Goal: Information Seeking & Learning: Find specific fact

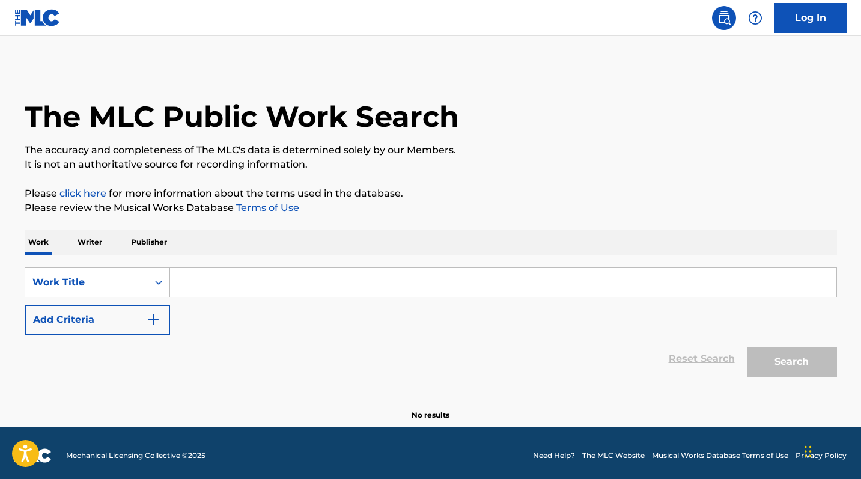
click at [228, 282] on input "Search Form" at bounding box center [503, 282] width 666 height 29
paste input "Las [PERSON_NAME] de Enero"
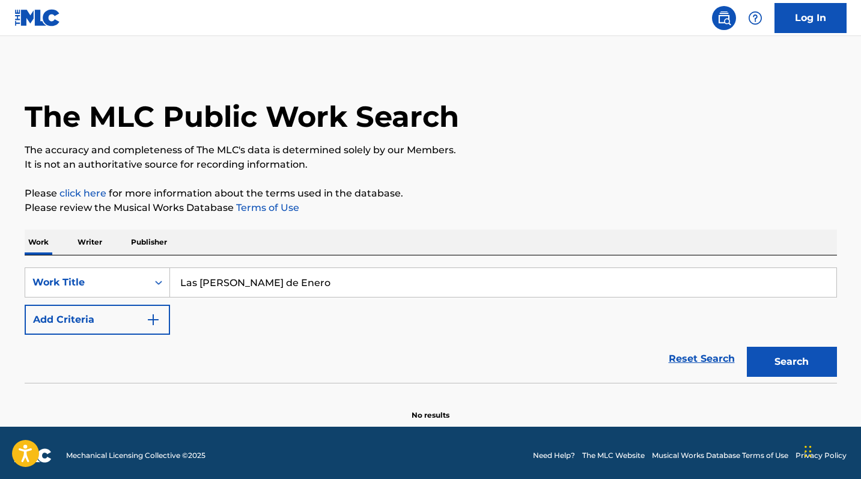
click at [813, 371] on button "Search" at bounding box center [792, 362] width 90 height 30
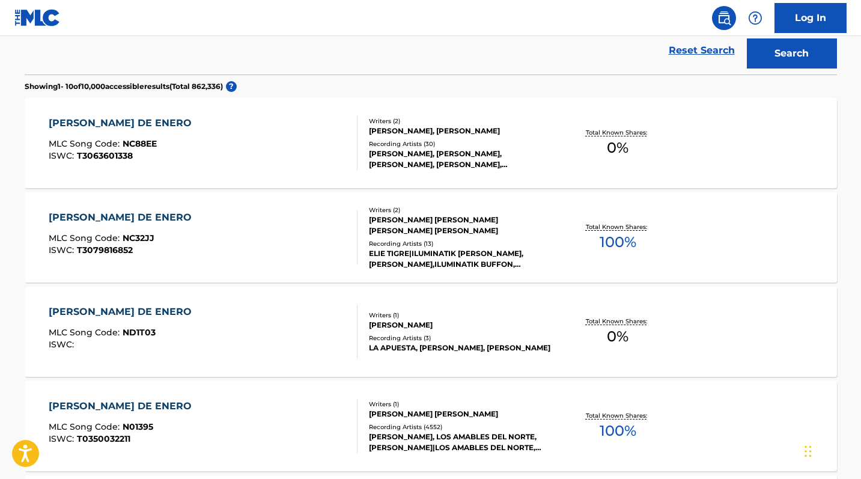
scroll to position [79, 0]
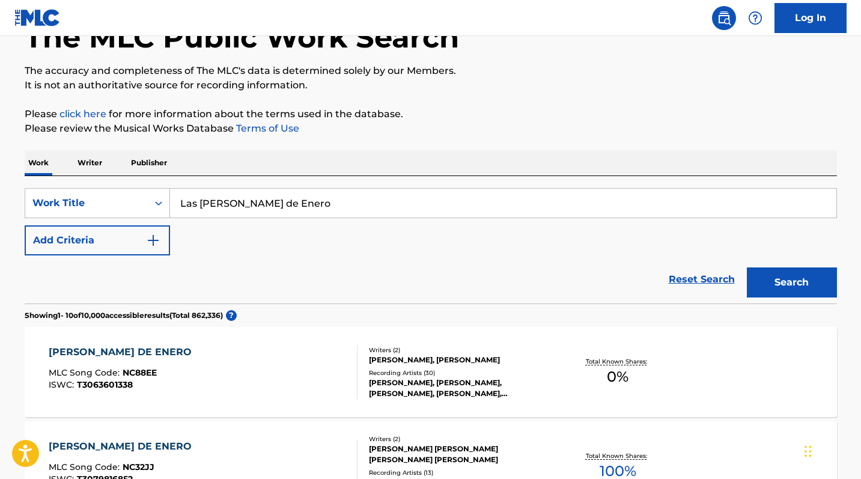
click at [236, 202] on input "Las [PERSON_NAME] de Enero" at bounding box center [503, 203] width 666 height 29
paste input "Más Que Perfecta"
click at [774, 272] on button "Search" at bounding box center [792, 282] width 90 height 30
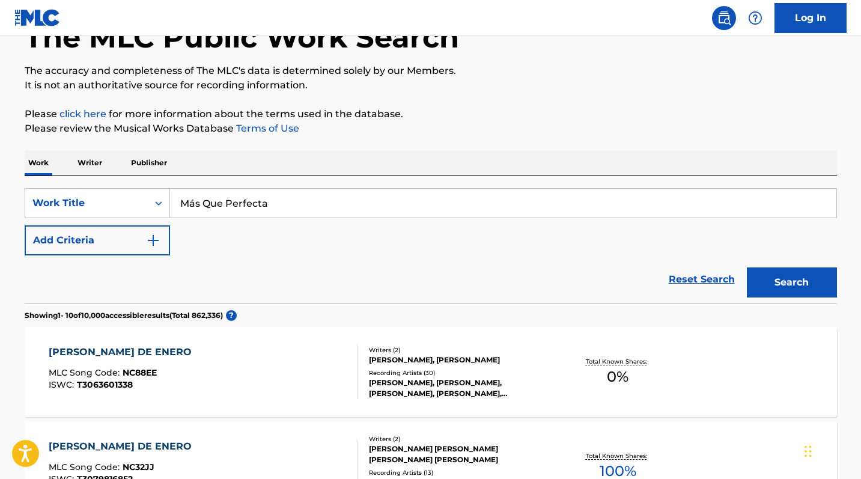
scroll to position [44, 0]
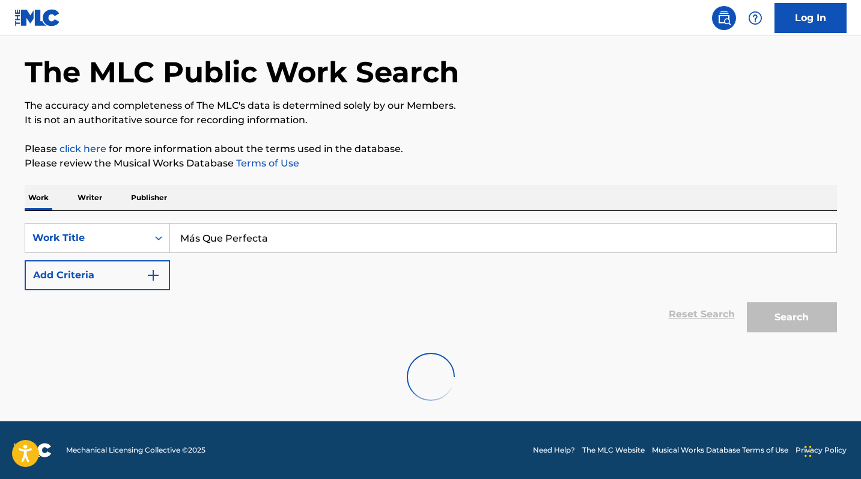
click at [129, 273] on button "Add Criteria" at bounding box center [97, 275] width 145 height 30
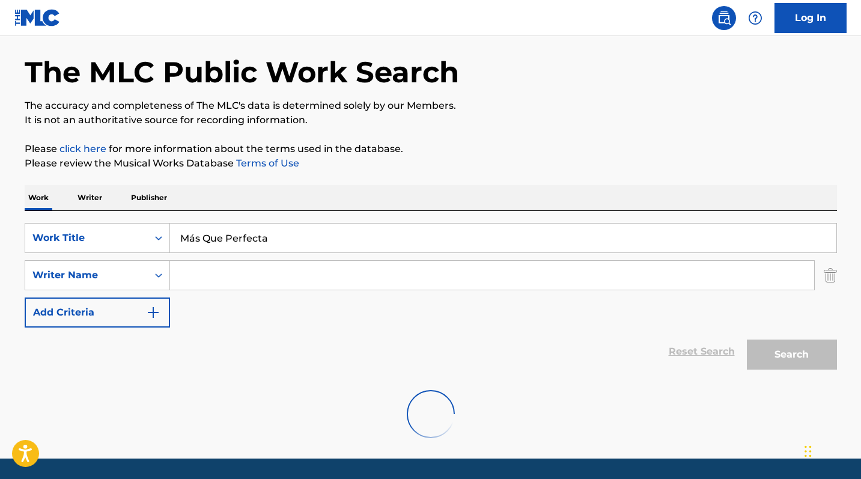
click at [248, 272] on input "Search Form" at bounding box center [492, 275] width 644 height 29
drag, startPoint x: 195, startPoint y: 238, endPoint x: 246, endPoint y: 228, distance: 51.5
click at [195, 238] on input "Más Que Perfecta" at bounding box center [503, 237] width 666 height 29
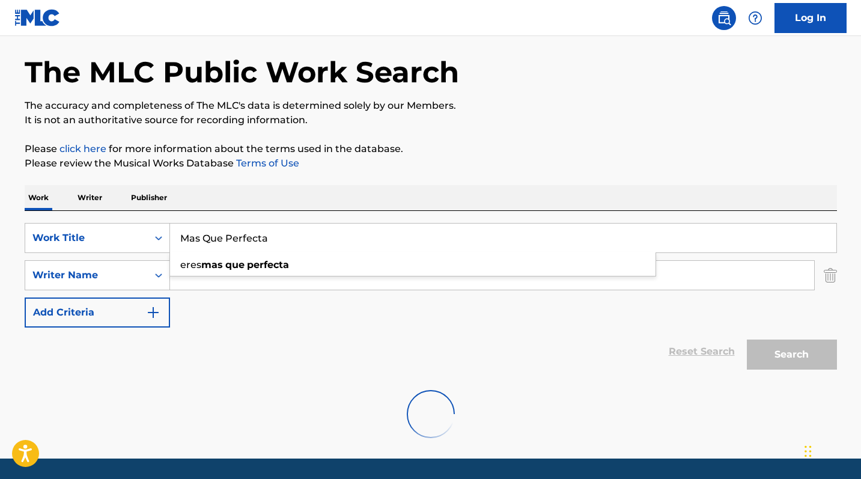
type input "Mas Que Perfecta"
click at [272, 314] on div "SearchWithCriteria21d8ac65-b792-4086-8923-7d66b2e4a5b6 Work Title Mas Que Perfe…" at bounding box center [431, 275] width 812 height 105
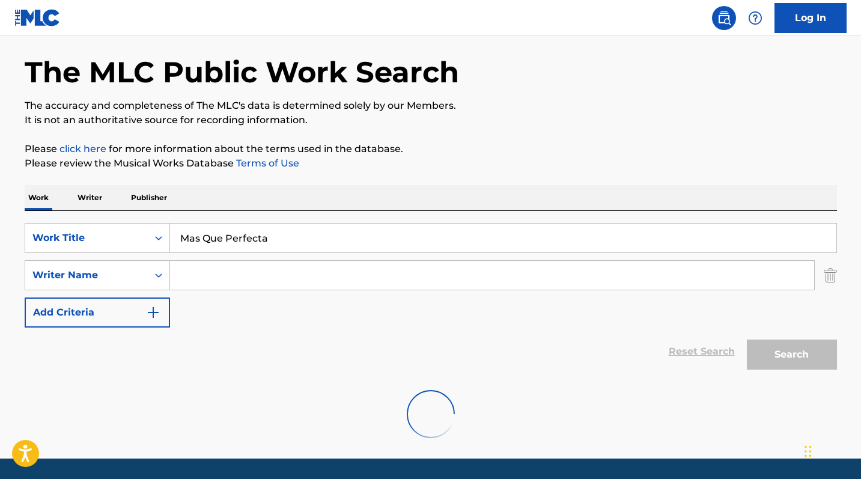
click at [263, 279] on input "Search Form" at bounding box center [492, 275] width 644 height 29
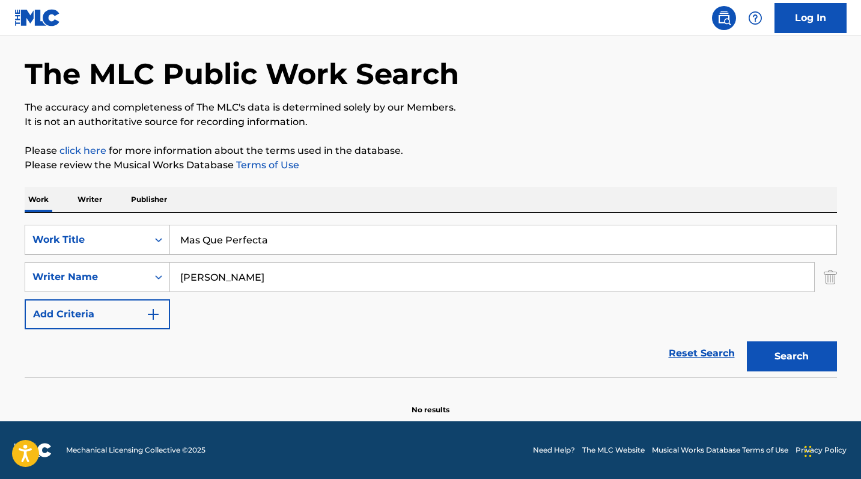
scroll to position [43, 0]
drag, startPoint x: 232, startPoint y: 275, endPoint x: 171, endPoint y: 275, distance: 61.9
click at [171, 275] on input "[PERSON_NAME]" at bounding box center [492, 277] width 644 height 29
paste input "[PERSON_NAME] [PERSON_NAME]"
click at [819, 348] on button "Search" at bounding box center [792, 356] width 90 height 30
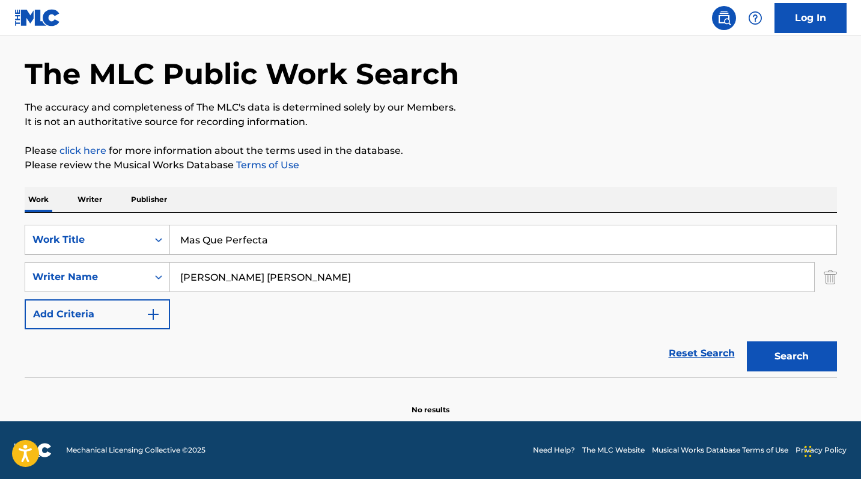
drag, startPoint x: 358, startPoint y: 276, endPoint x: 246, endPoint y: 278, distance: 111.8
click at [246, 278] on input "[PERSON_NAME] [PERSON_NAME]" at bounding box center [492, 277] width 644 height 29
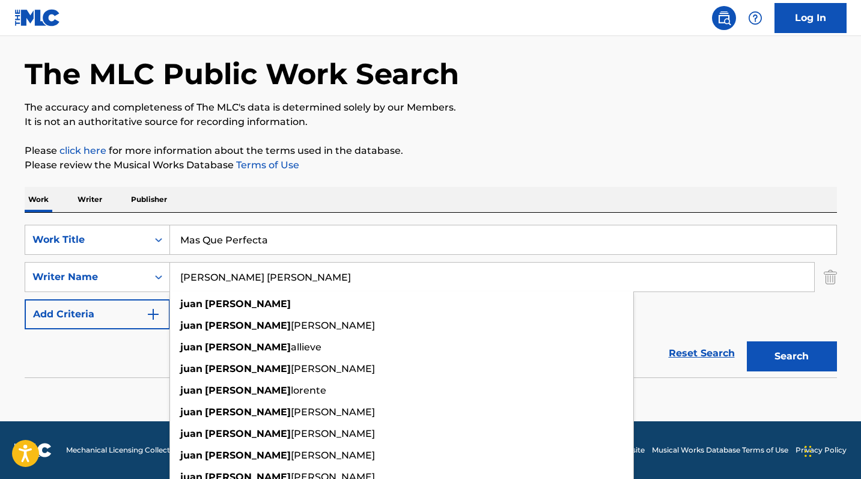
type input "[PERSON_NAME] [PERSON_NAME]"
click at [792, 359] on button "Search" at bounding box center [792, 356] width 90 height 30
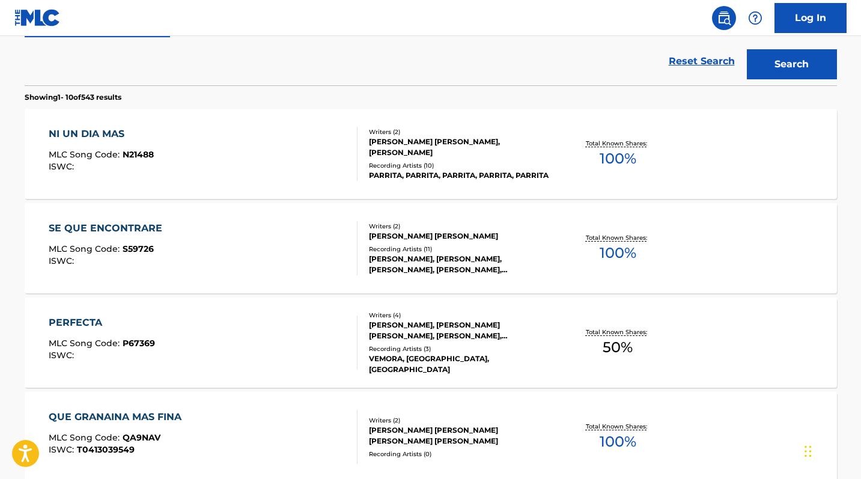
scroll to position [0, 0]
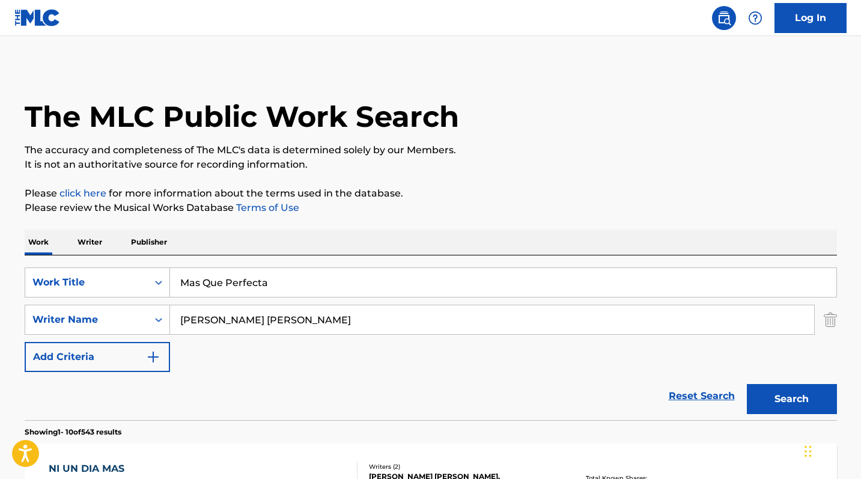
click at [245, 282] on input "Mas Que Perfecta" at bounding box center [503, 282] width 666 height 29
click at [314, 278] on input "Mas Que Perfecta" at bounding box center [503, 282] width 666 height 29
click at [291, 333] on input "[PERSON_NAME] [PERSON_NAME]" at bounding box center [492, 319] width 644 height 29
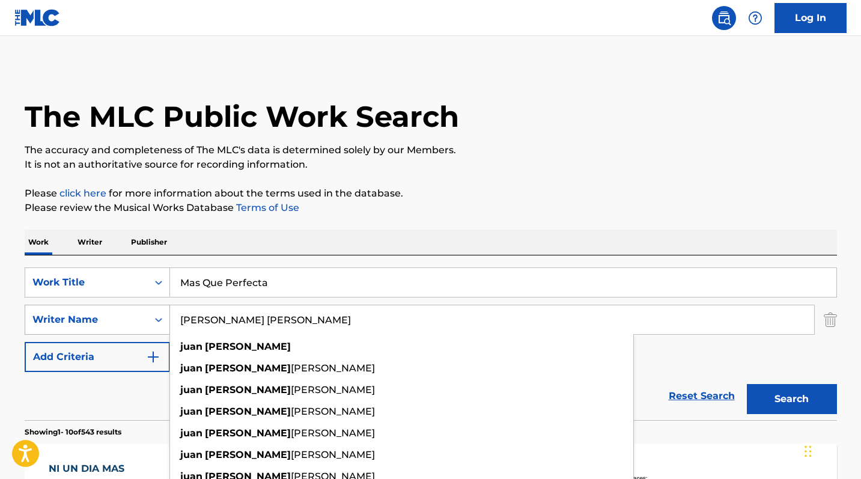
drag, startPoint x: 273, startPoint y: 321, endPoint x: 72, endPoint y: 320, distance: 200.7
click at [72, 320] on div "SearchWithCriteria081a8e6f-2598-42fe-94fd-dece5b368343 Writer Name [PERSON_NAME…" at bounding box center [431, 320] width 812 height 30
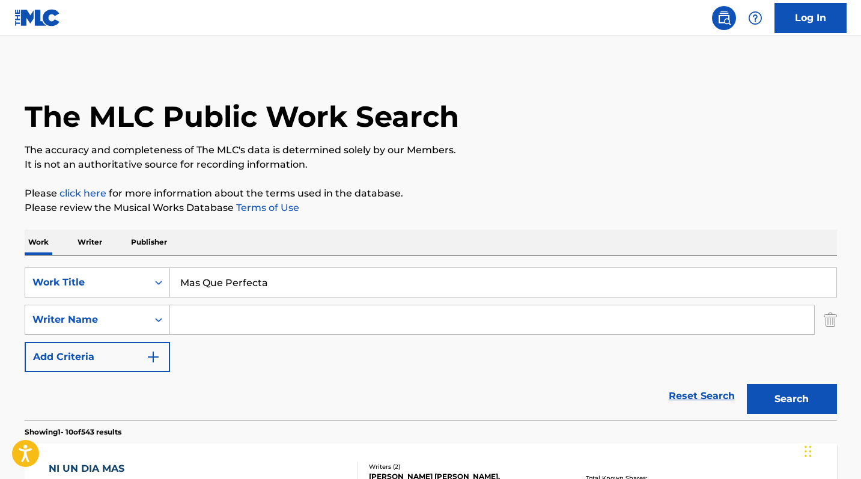
click at [800, 401] on button "Search" at bounding box center [792, 399] width 90 height 30
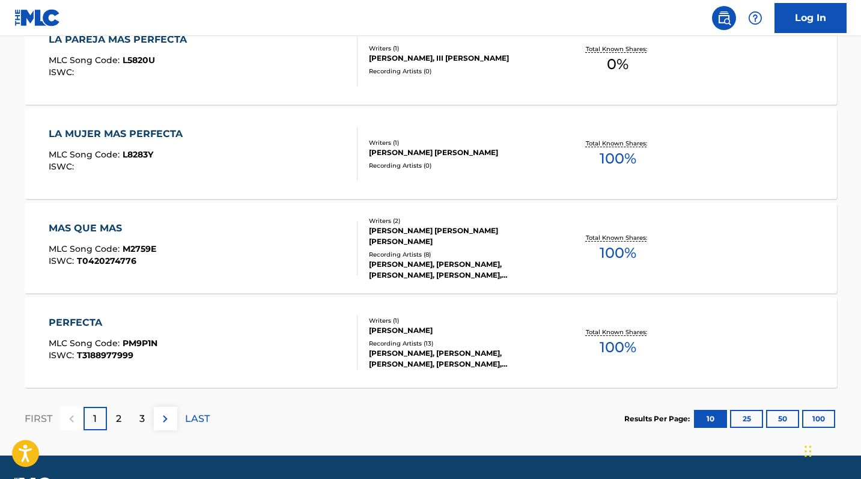
scroll to position [1029, 0]
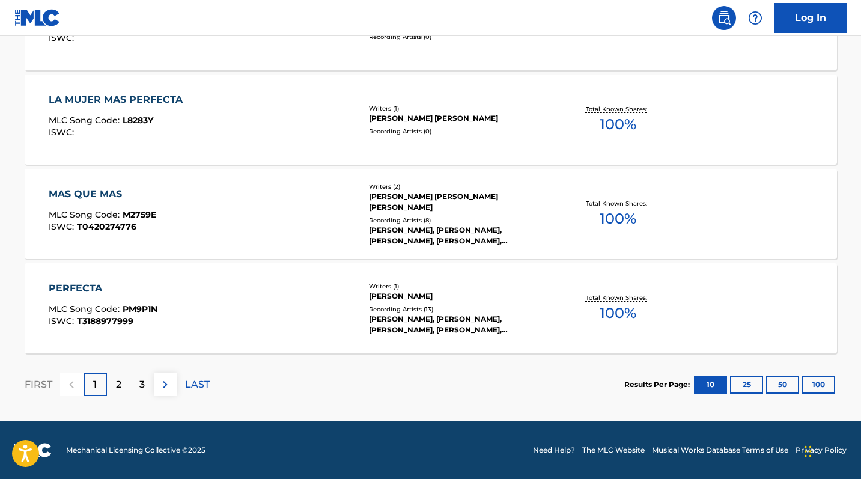
click at [123, 382] on div "2" at bounding box center [118, 383] width 23 height 23
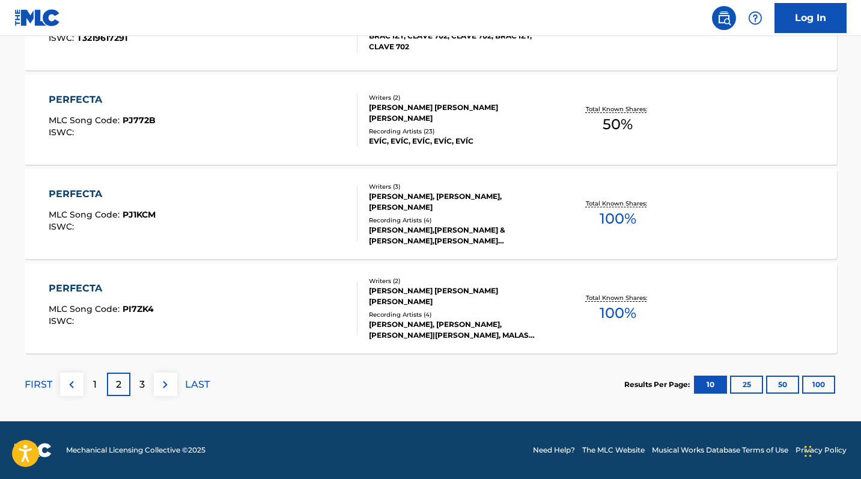
click at [140, 387] on p "3" at bounding box center [141, 384] width 5 height 14
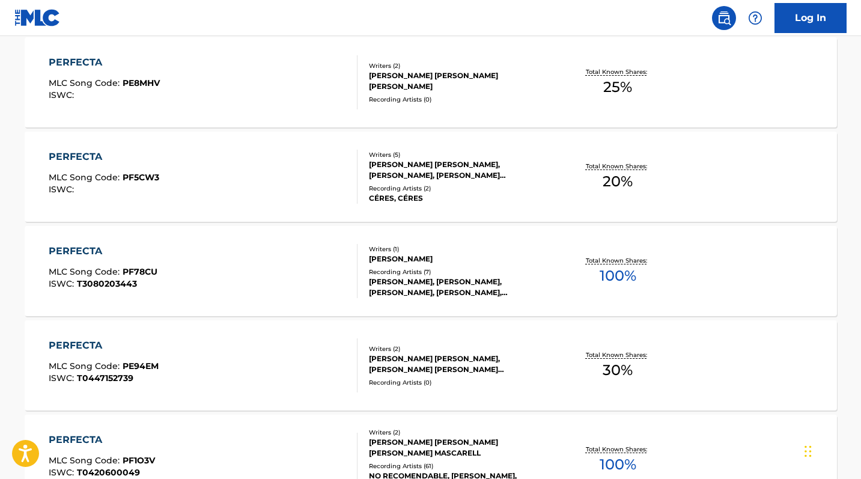
scroll to position [1029, 0]
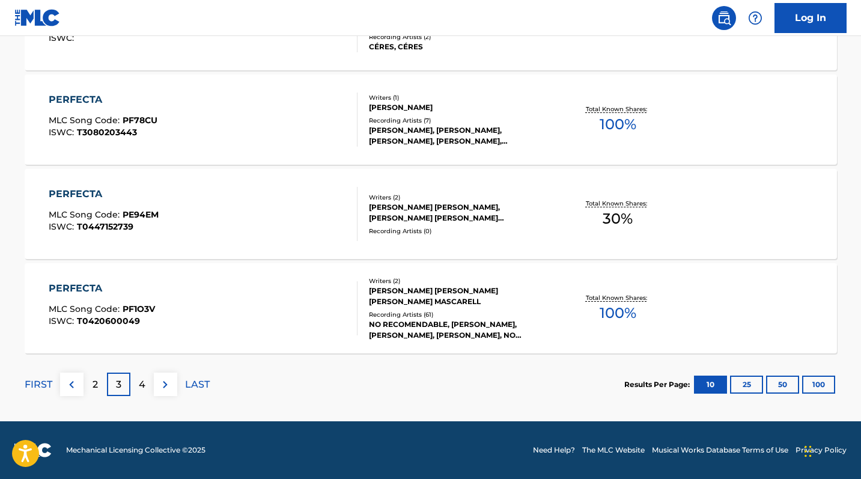
click at [133, 385] on div "4" at bounding box center [141, 383] width 23 height 23
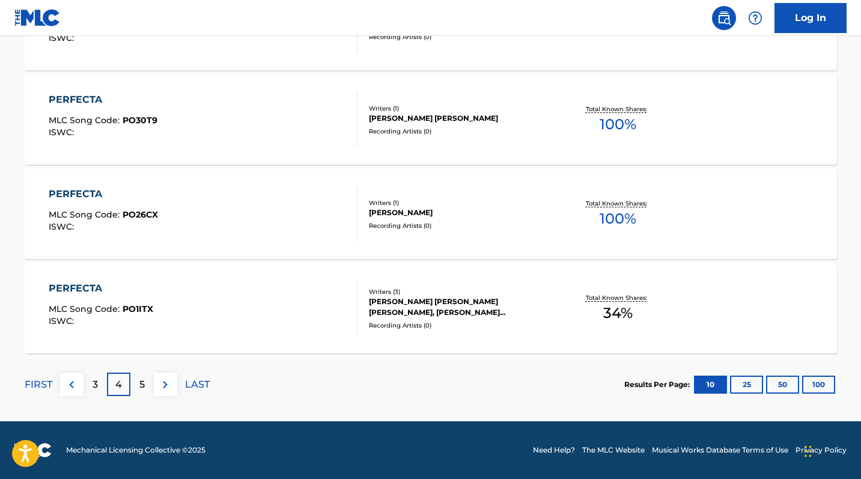
click at [135, 386] on div "5" at bounding box center [141, 383] width 23 height 23
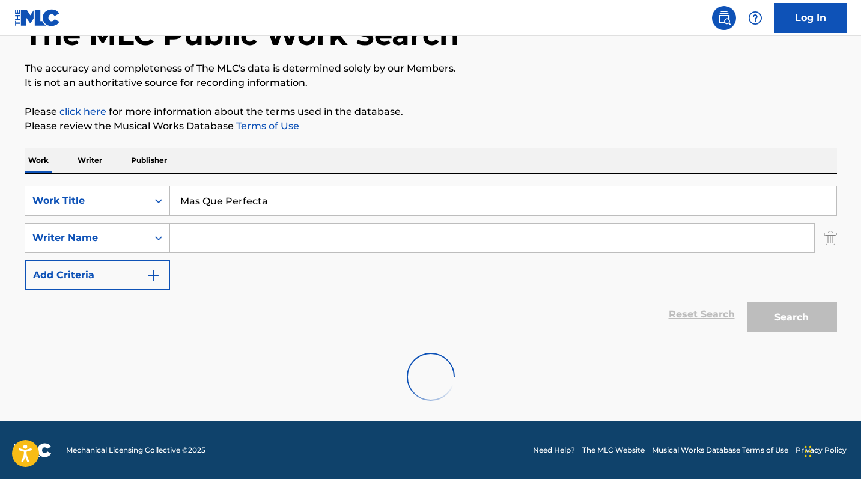
scroll to position [82, 0]
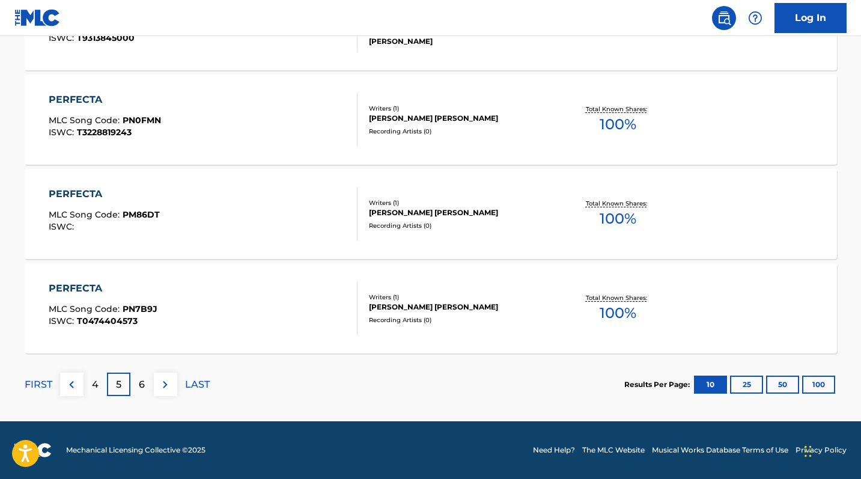
click at [141, 387] on p "6" at bounding box center [142, 384] width 6 height 14
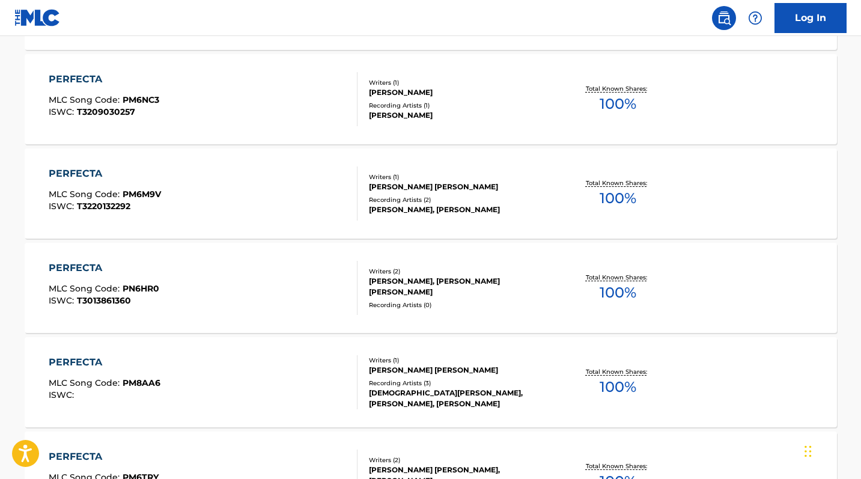
scroll to position [1029, 0]
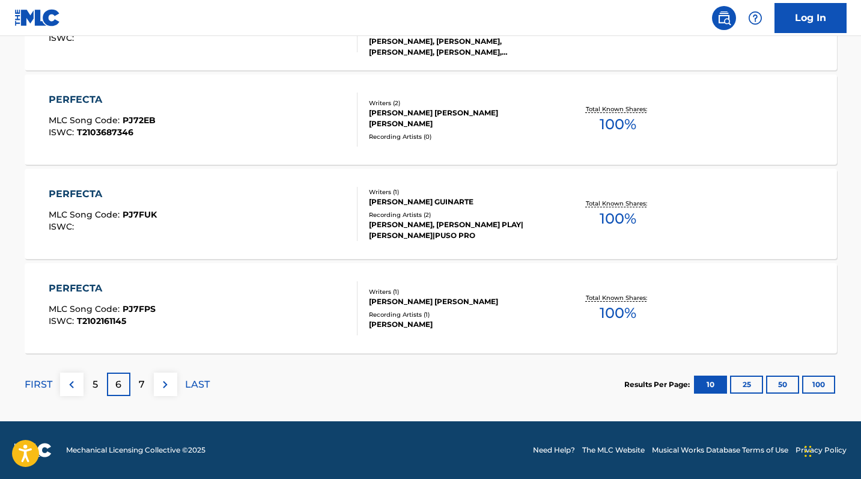
click at [143, 384] on p "7" at bounding box center [142, 384] width 6 height 14
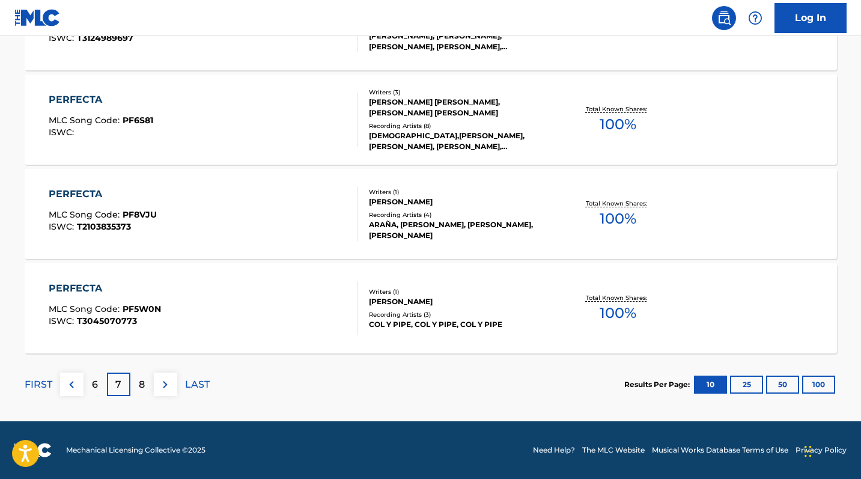
click at [149, 387] on div "8" at bounding box center [141, 383] width 23 height 23
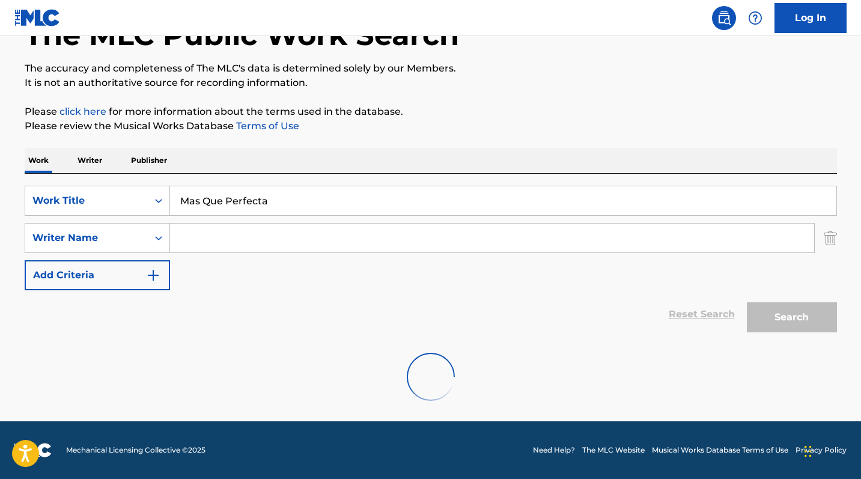
scroll to position [82, 0]
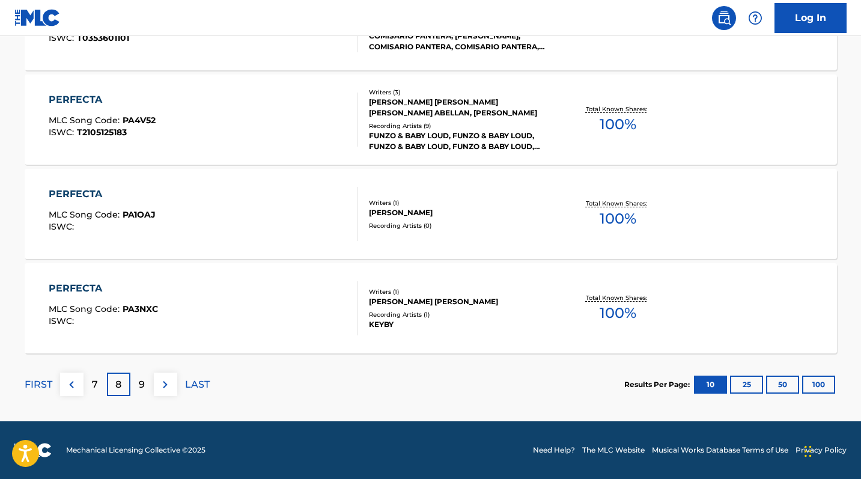
click at [149, 387] on div "9" at bounding box center [141, 383] width 23 height 23
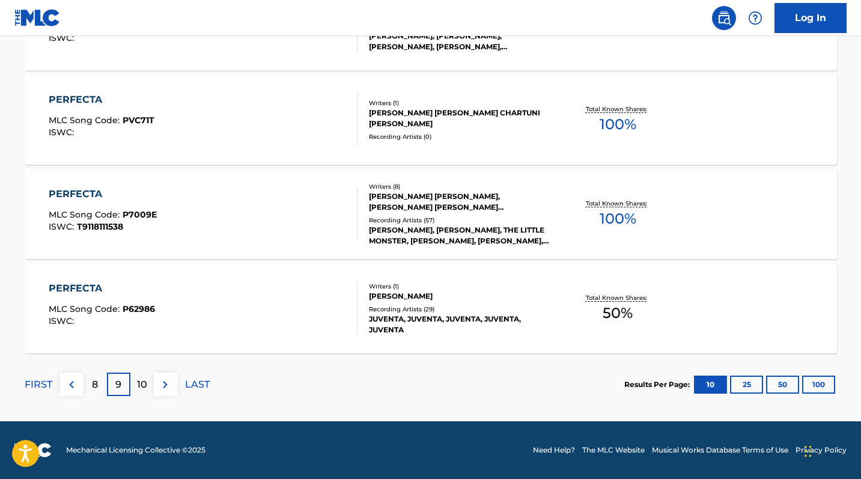
click at [149, 387] on div "10" at bounding box center [141, 383] width 23 height 23
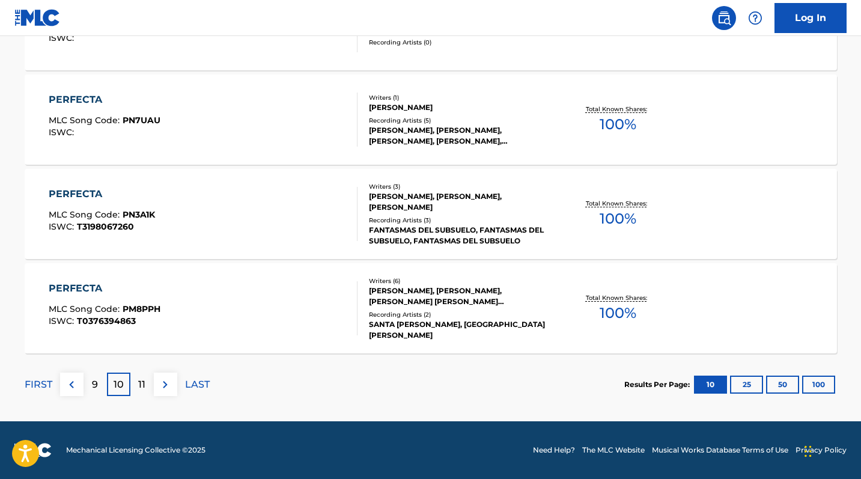
click at [149, 387] on div "11" at bounding box center [141, 383] width 23 height 23
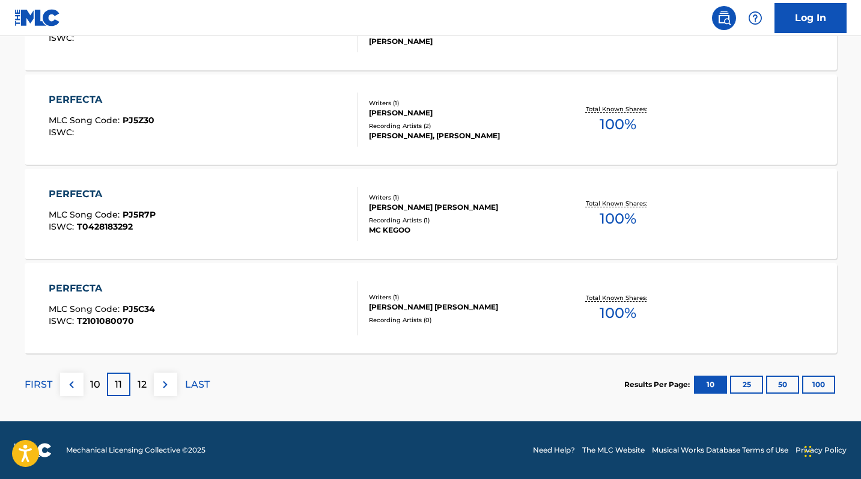
click at [149, 387] on div "12" at bounding box center [141, 383] width 23 height 23
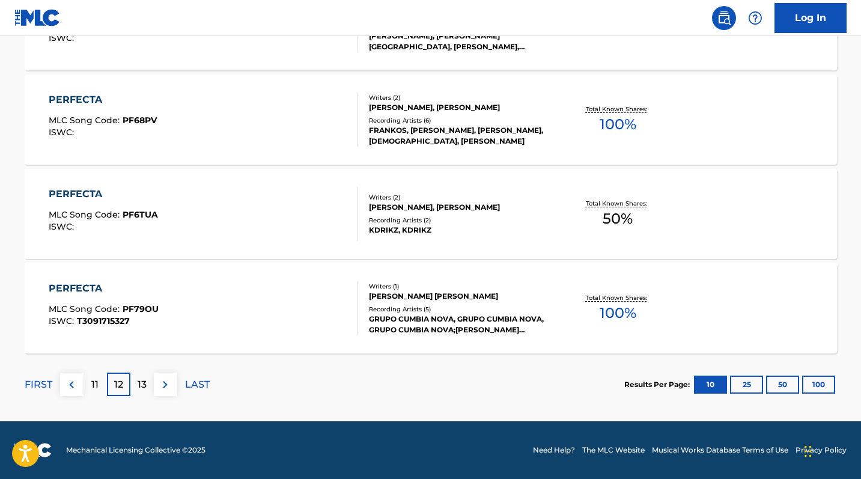
click at [149, 387] on div "13" at bounding box center [141, 383] width 23 height 23
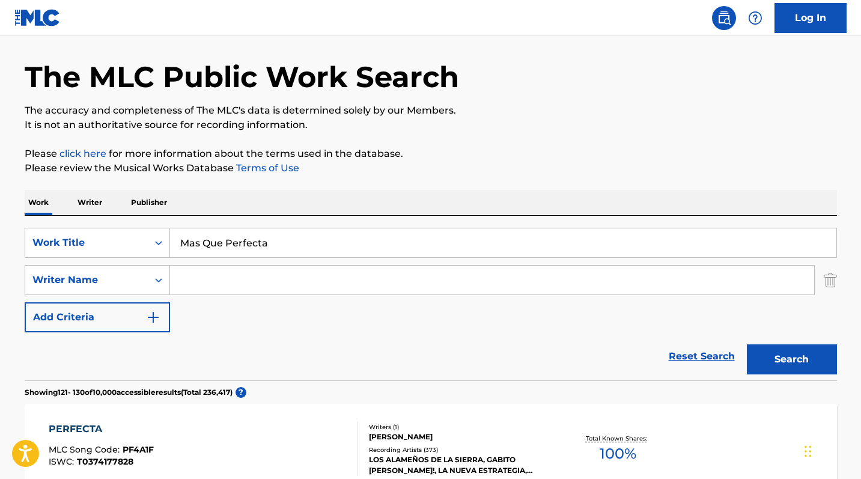
scroll to position [0, 0]
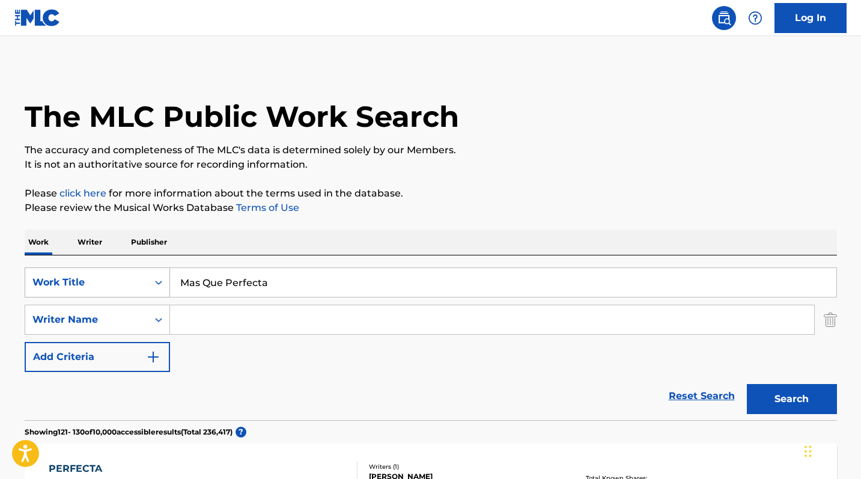
drag, startPoint x: 287, startPoint y: 278, endPoint x: 86, endPoint y: 270, distance: 201.4
click at [86, 270] on div "SearchWithCriteria21d8ac65-b792-4086-8923-7d66b2e4a5b6 Work Title Mas Que Perfe…" at bounding box center [431, 282] width 812 height 30
click at [210, 287] on input "Mas Que Perfecta" at bounding box center [503, 282] width 666 height 29
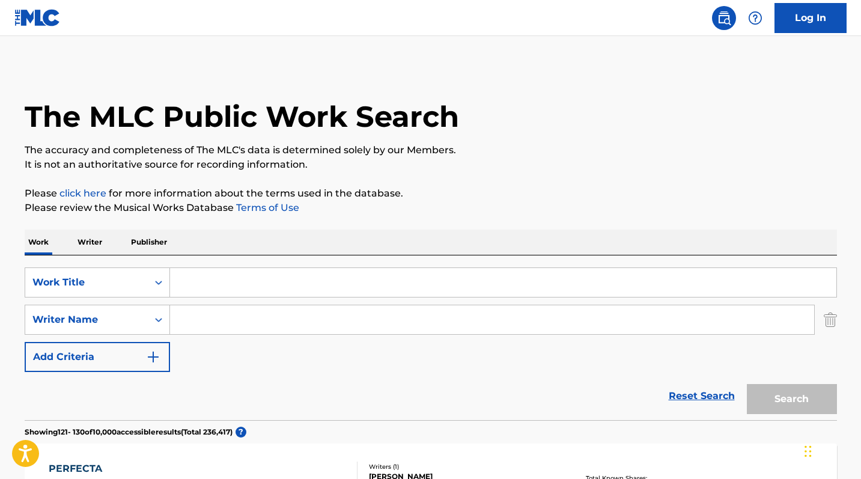
click at [269, 326] on input "Search Form" at bounding box center [492, 319] width 644 height 29
click at [97, 241] on p "Writer" at bounding box center [90, 241] width 32 height 25
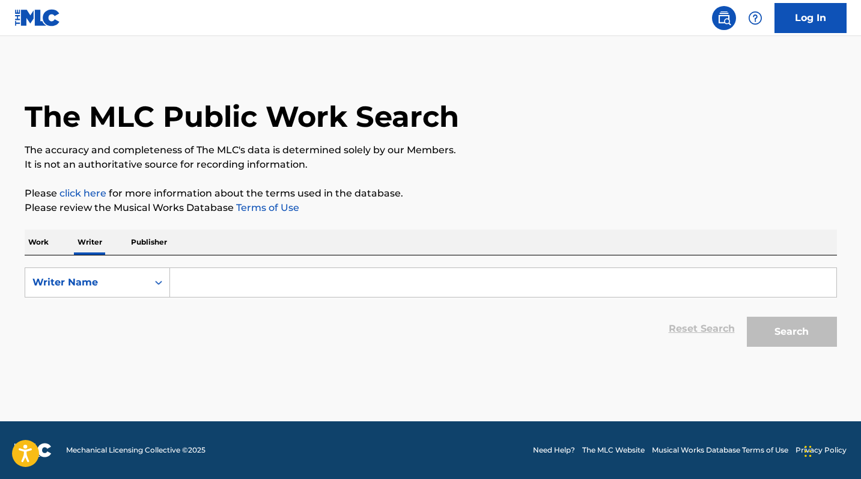
click at [242, 288] on input "Search Form" at bounding box center [503, 282] width 666 height 29
paste input "[PERSON_NAME] [PERSON_NAME]"
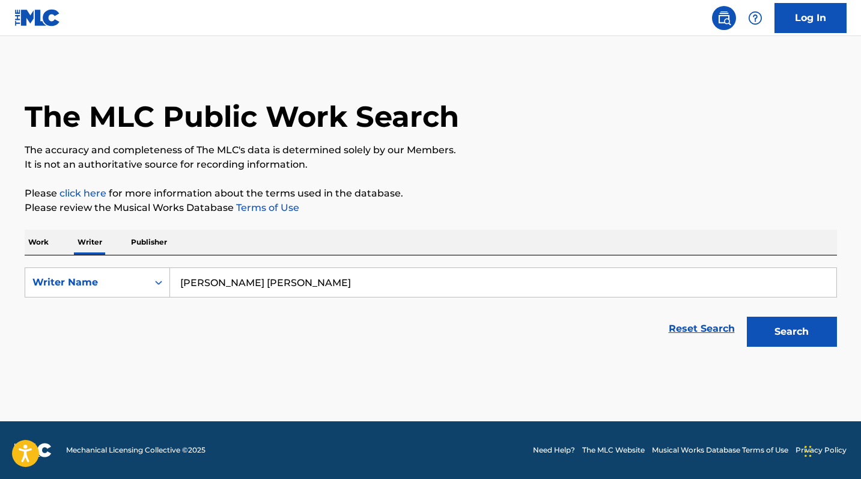
type input "[PERSON_NAME] [PERSON_NAME]"
click at [814, 331] on button "Search" at bounding box center [792, 332] width 90 height 30
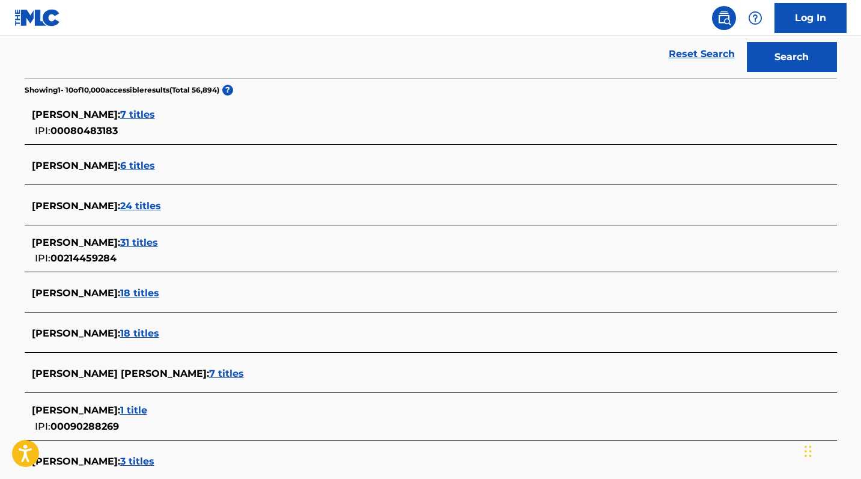
scroll to position [366, 0]
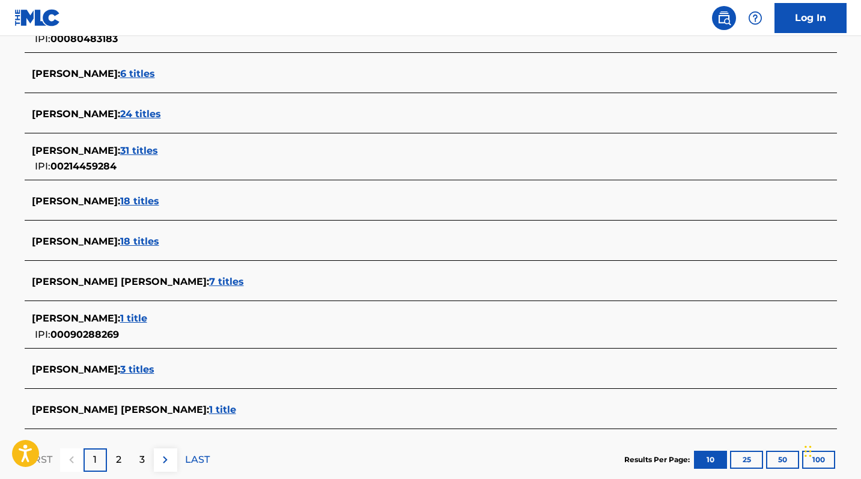
click at [232, 407] on span "1 title" at bounding box center [222, 409] width 27 height 11
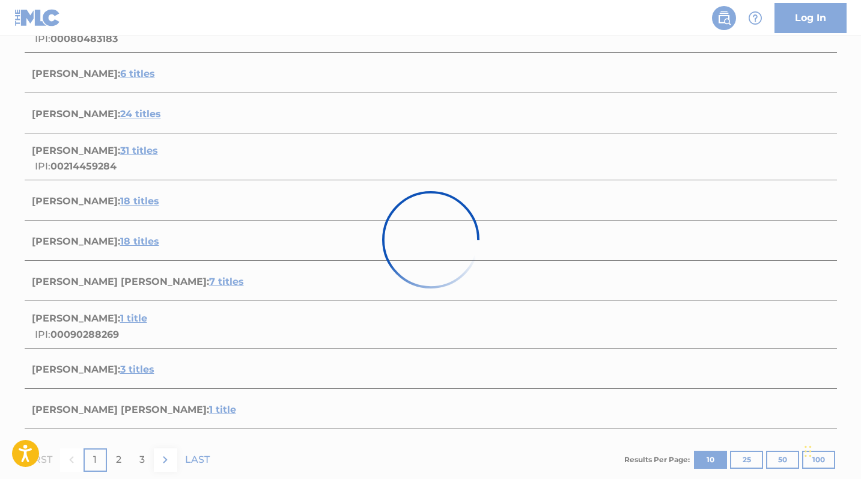
scroll to position [138, 0]
